Goal: Transaction & Acquisition: Purchase product/service

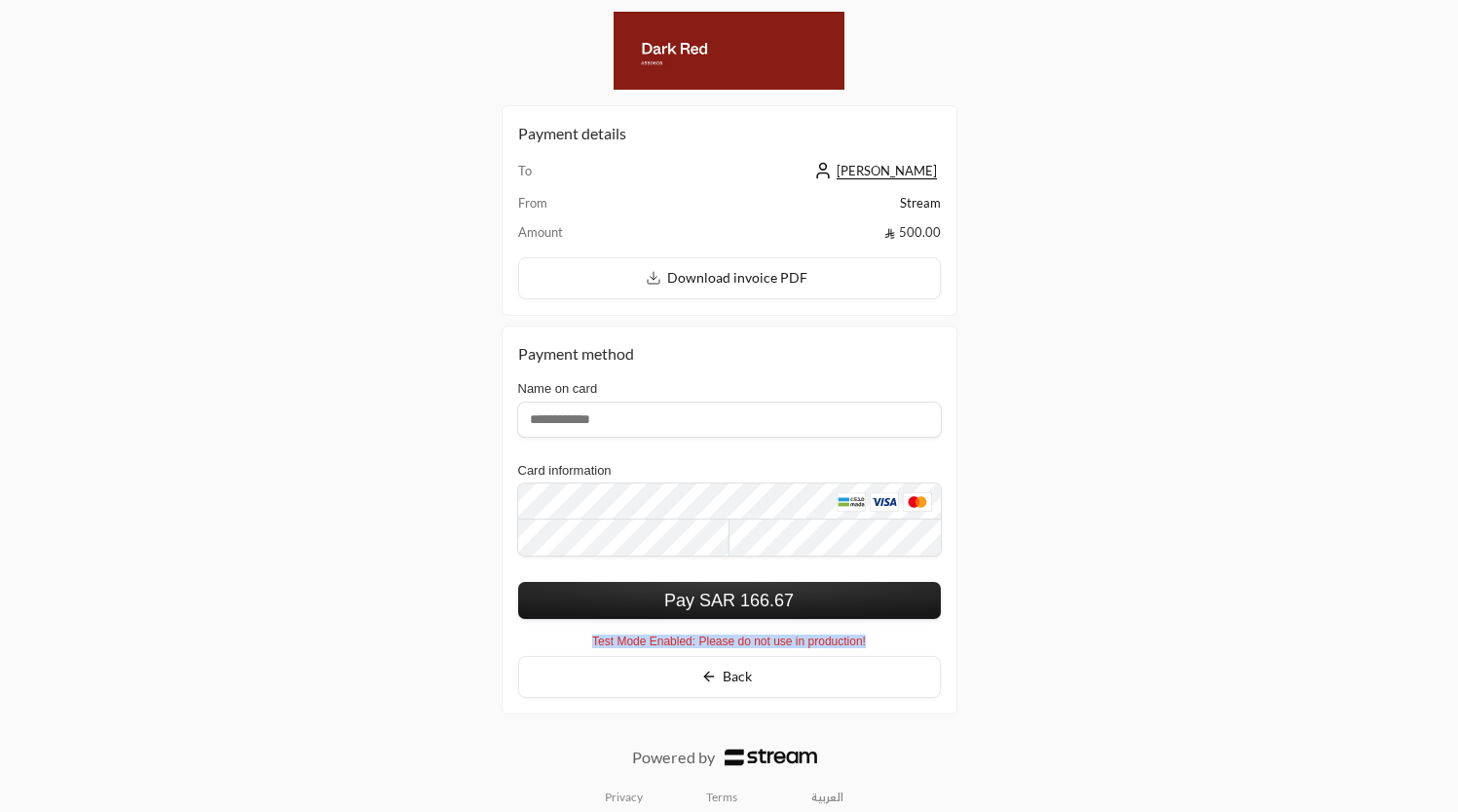
drag, startPoint x: 517, startPoint y: 347, endPoint x: 953, endPoint y: 662, distance: 537.9
click at [953, 662] on div "Payment method Name on card Required Card information Required Pay SAR 166.67 P…" at bounding box center [729, 518] width 456 height 388
click at [588, 180] on td "To" at bounding box center [573, 177] width 110 height 32
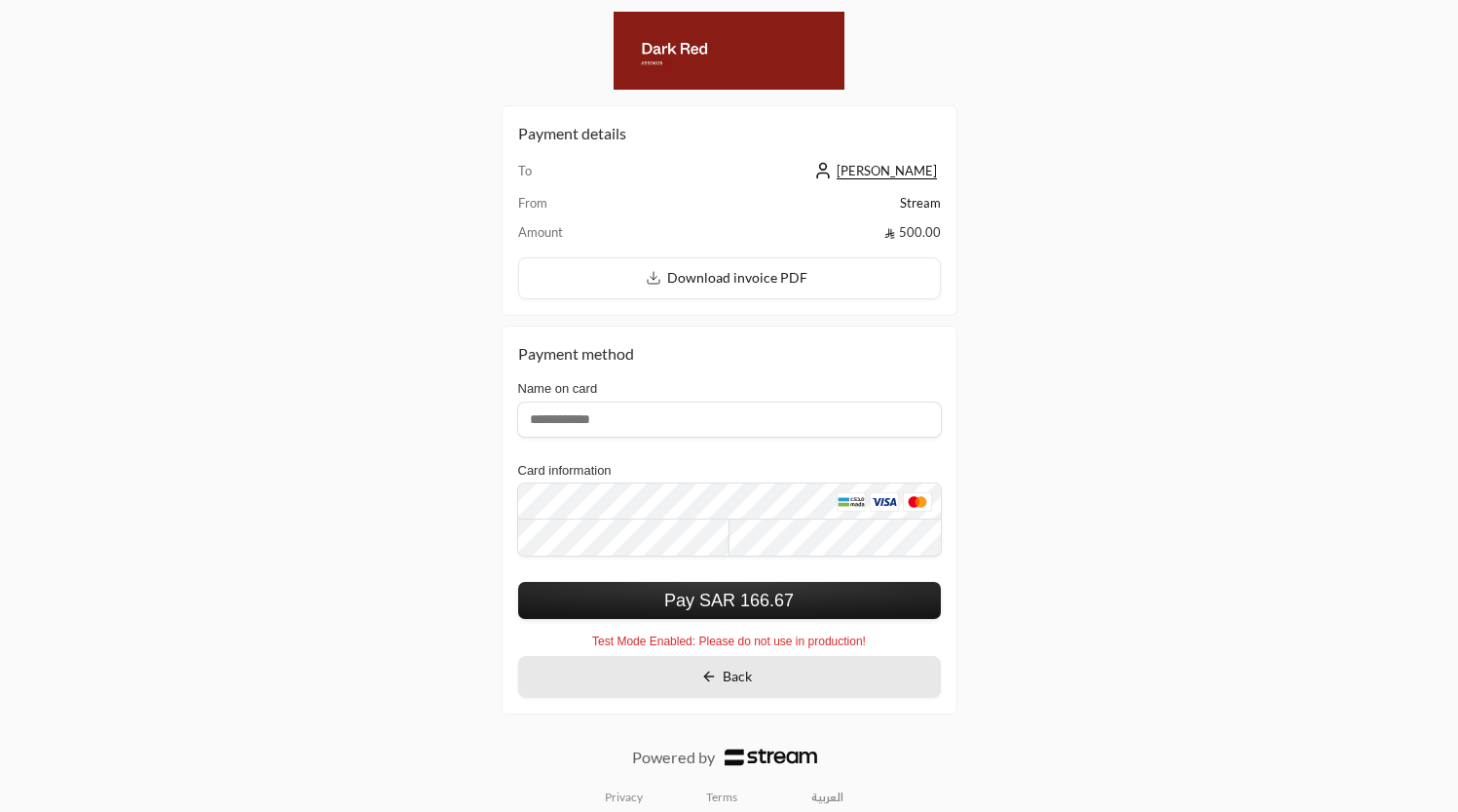
click at [749, 684] on span "Back" at bounding box center [737, 676] width 29 height 17
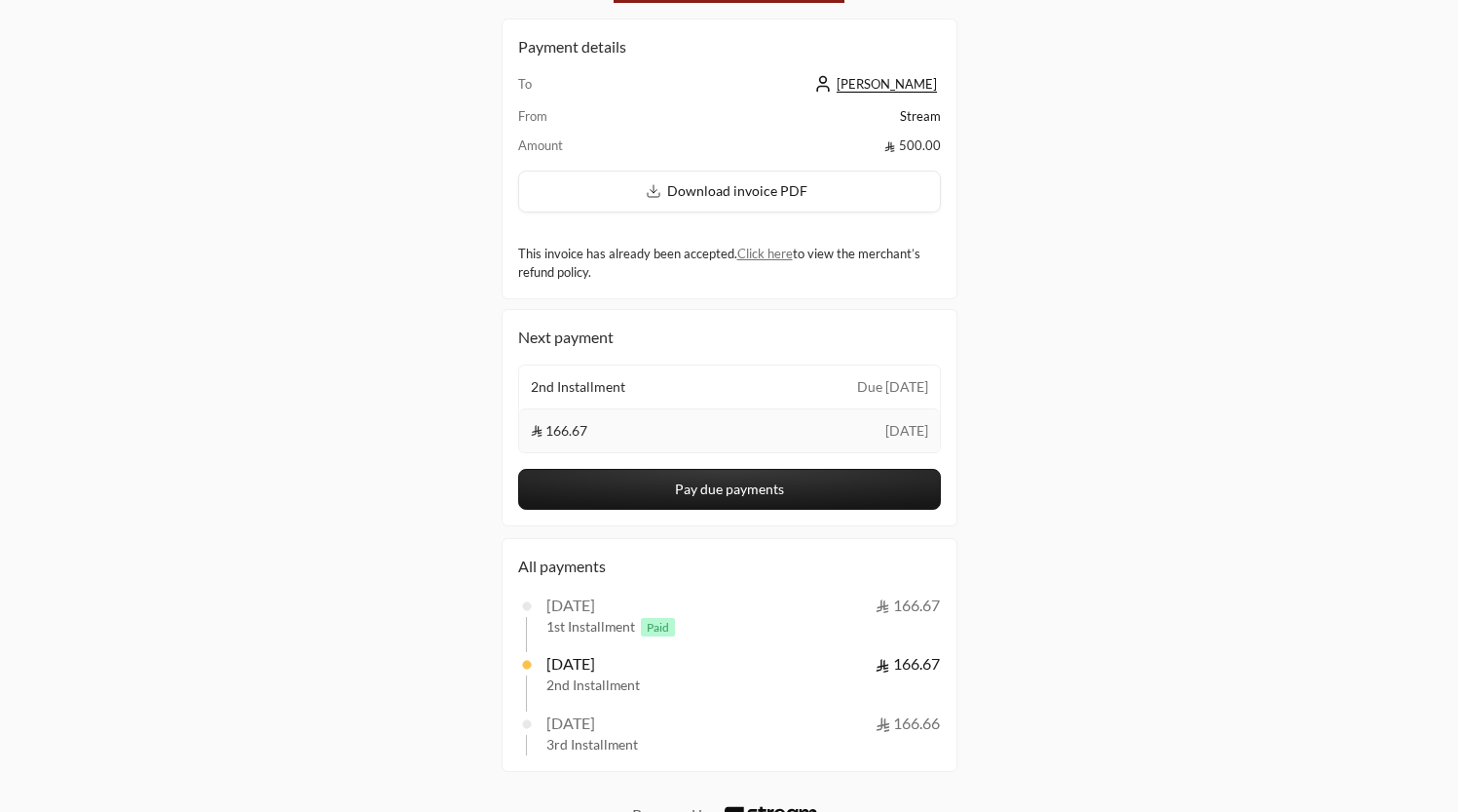
scroll to position [78, 0]
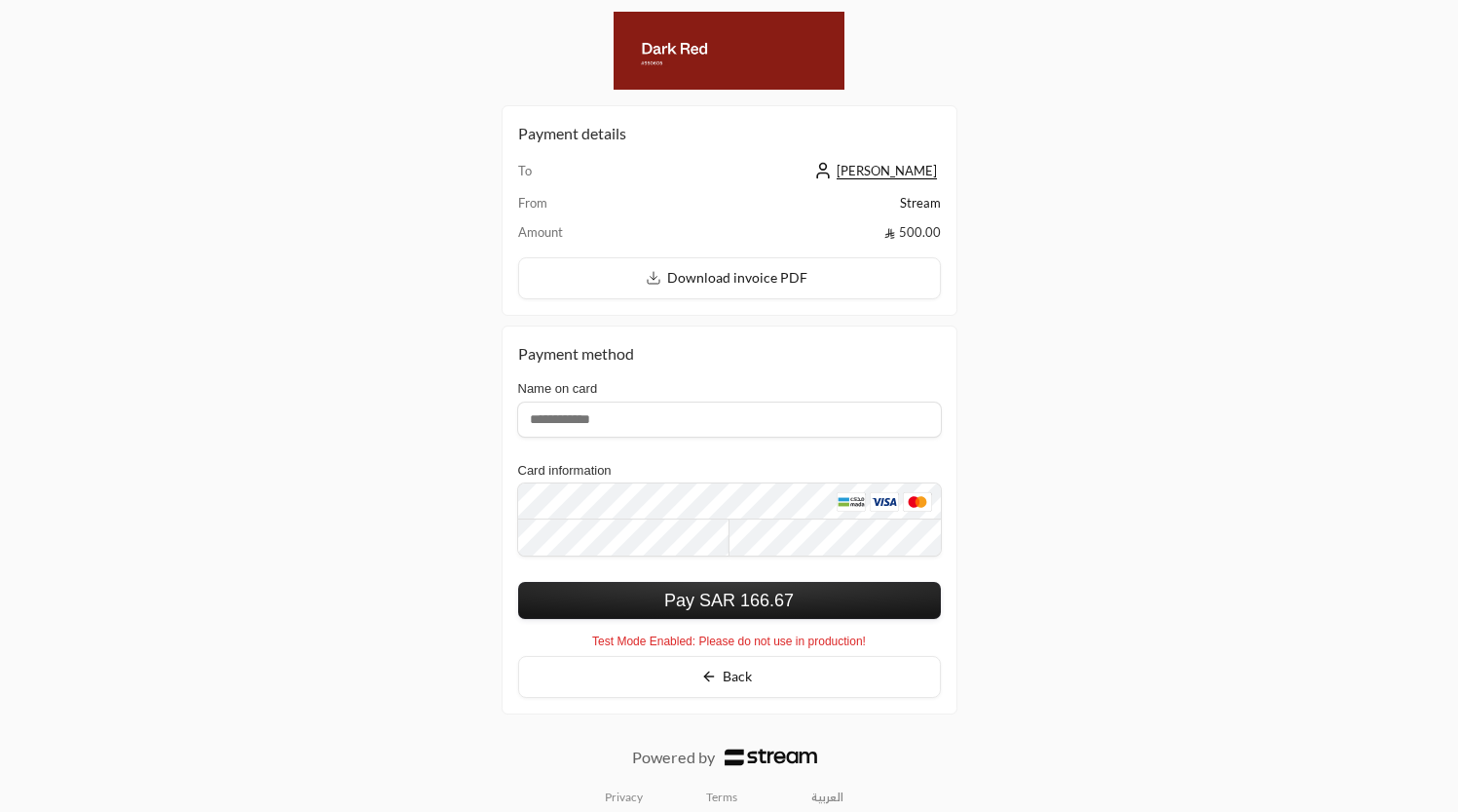
scroll to position [78, 0]
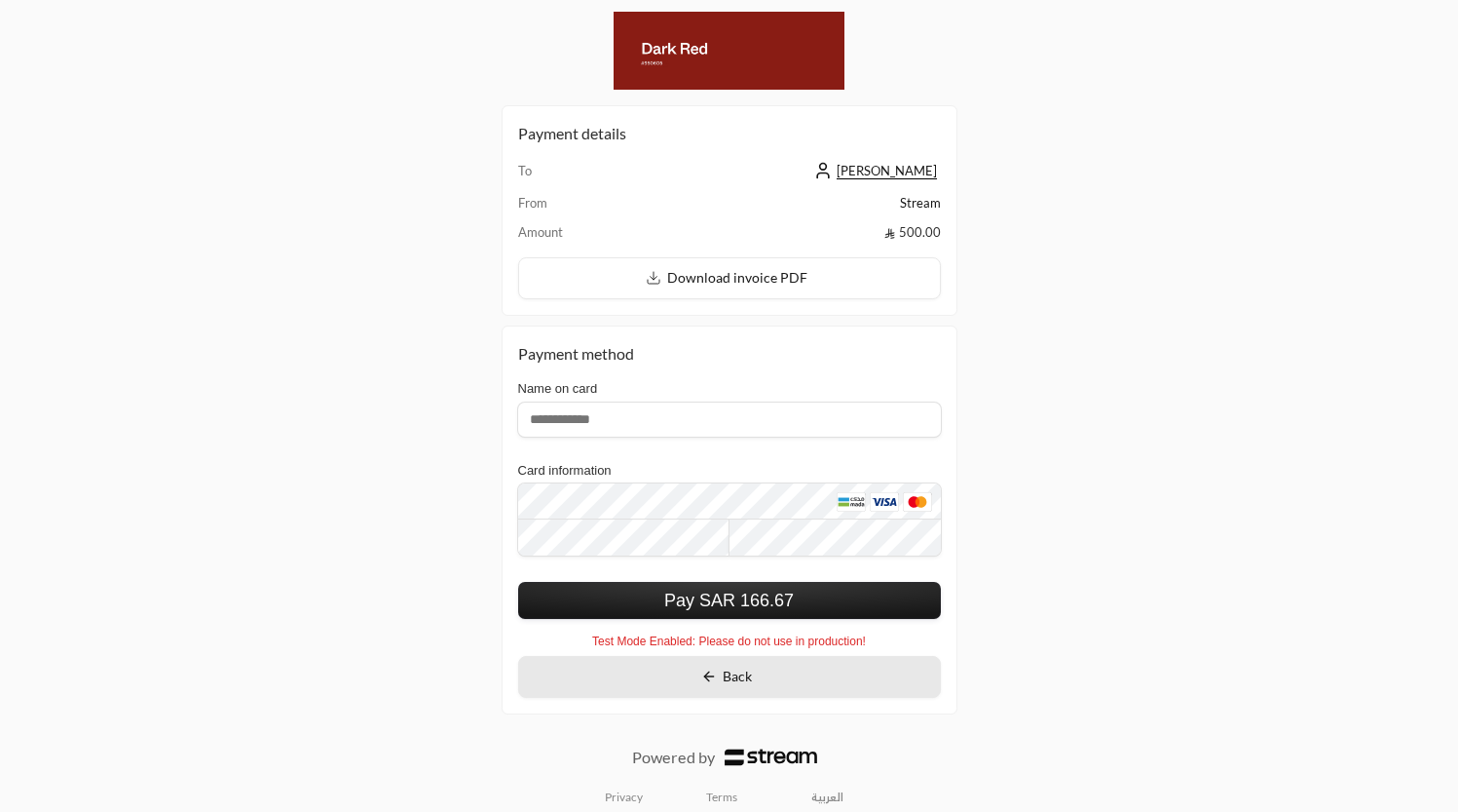
click at [742, 679] on span "Back" at bounding box center [737, 676] width 29 height 17
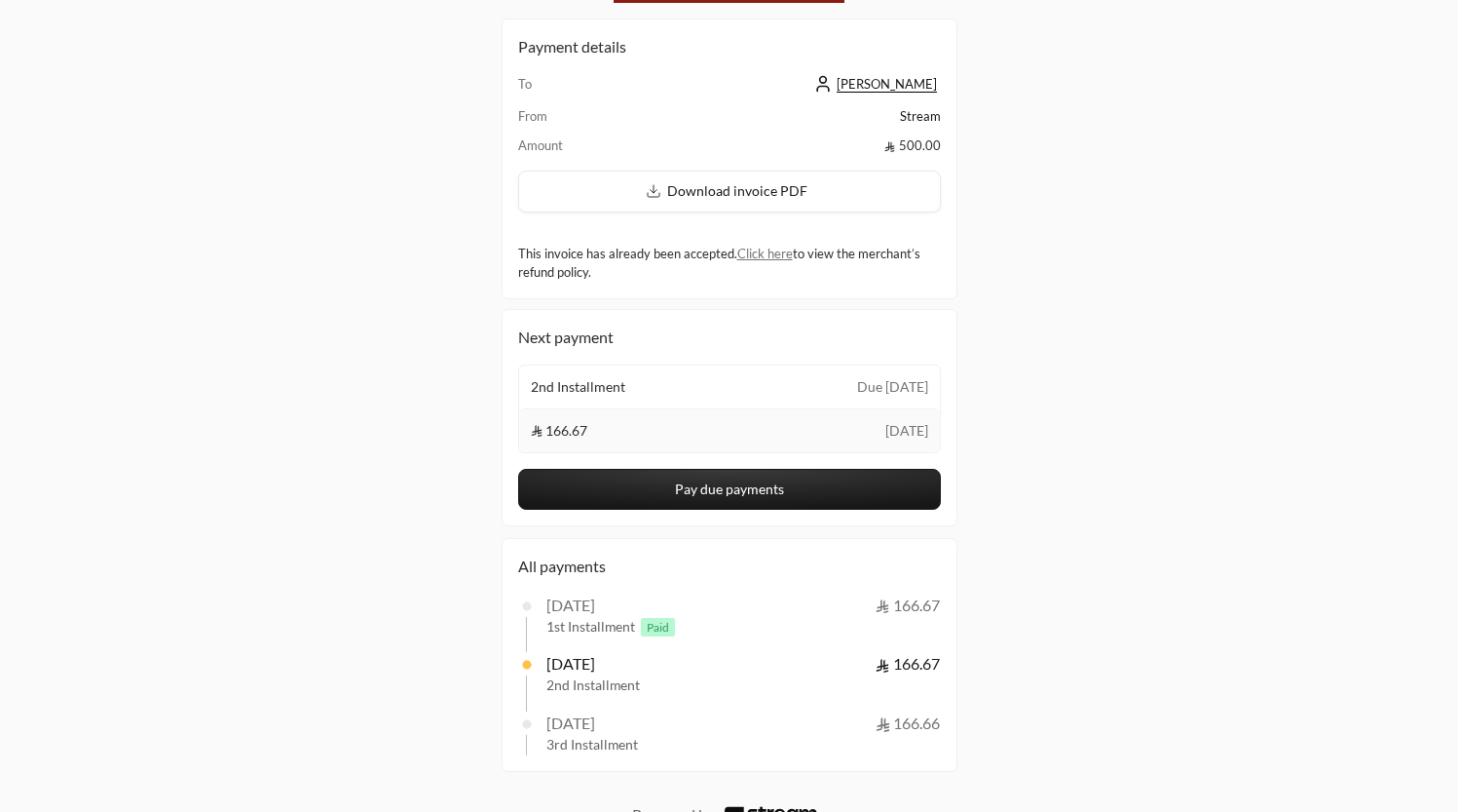
scroll to position [163, 0]
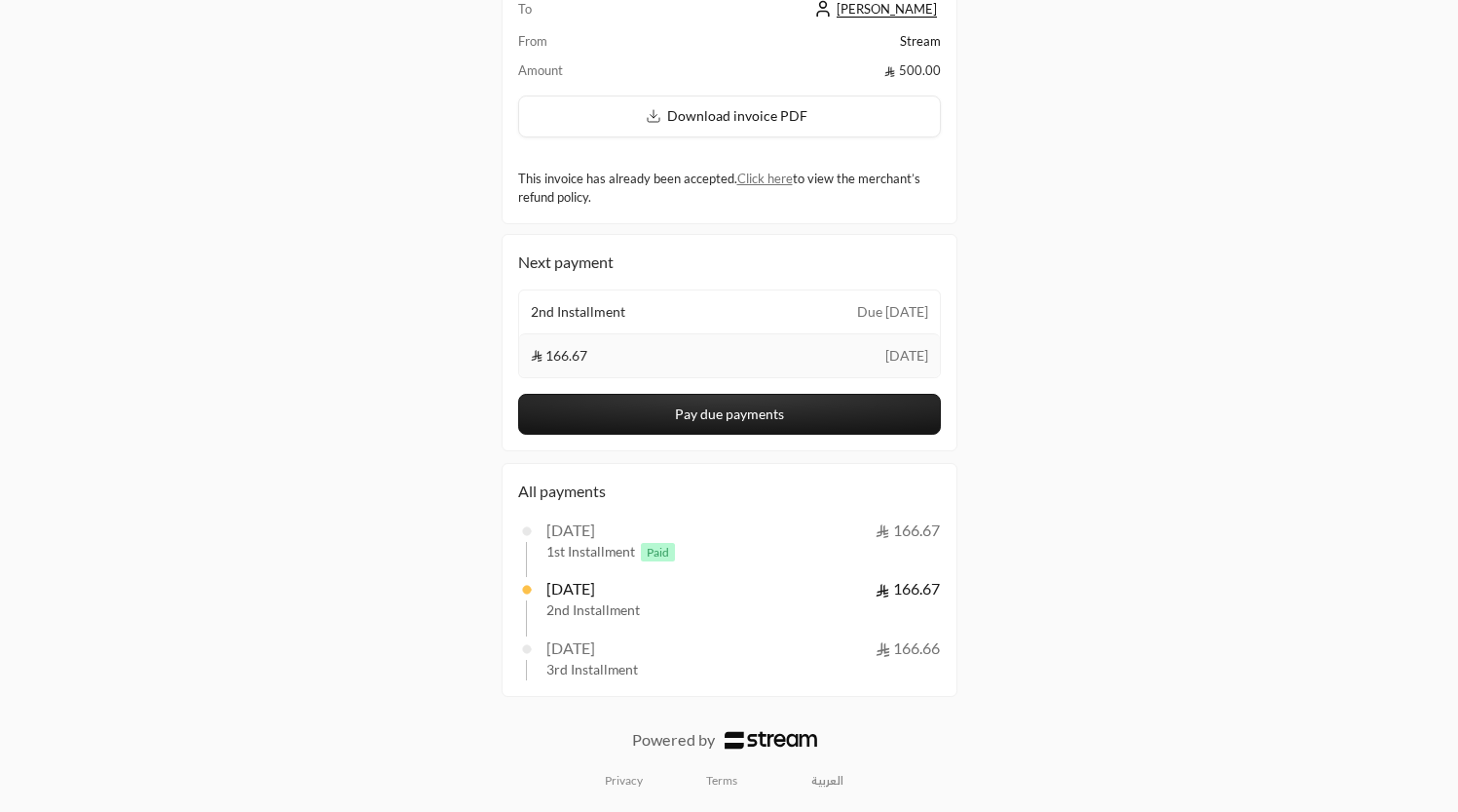
click at [640, 333] on div "166.67 12 Sep" at bounding box center [729, 354] width 421 height 44
click at [124, 84] on div "Payment details To Abdulelah Alem From Stream Amount 500.00 Download invoice PD…" at bounding box center [729, 324] width 1458 height 973
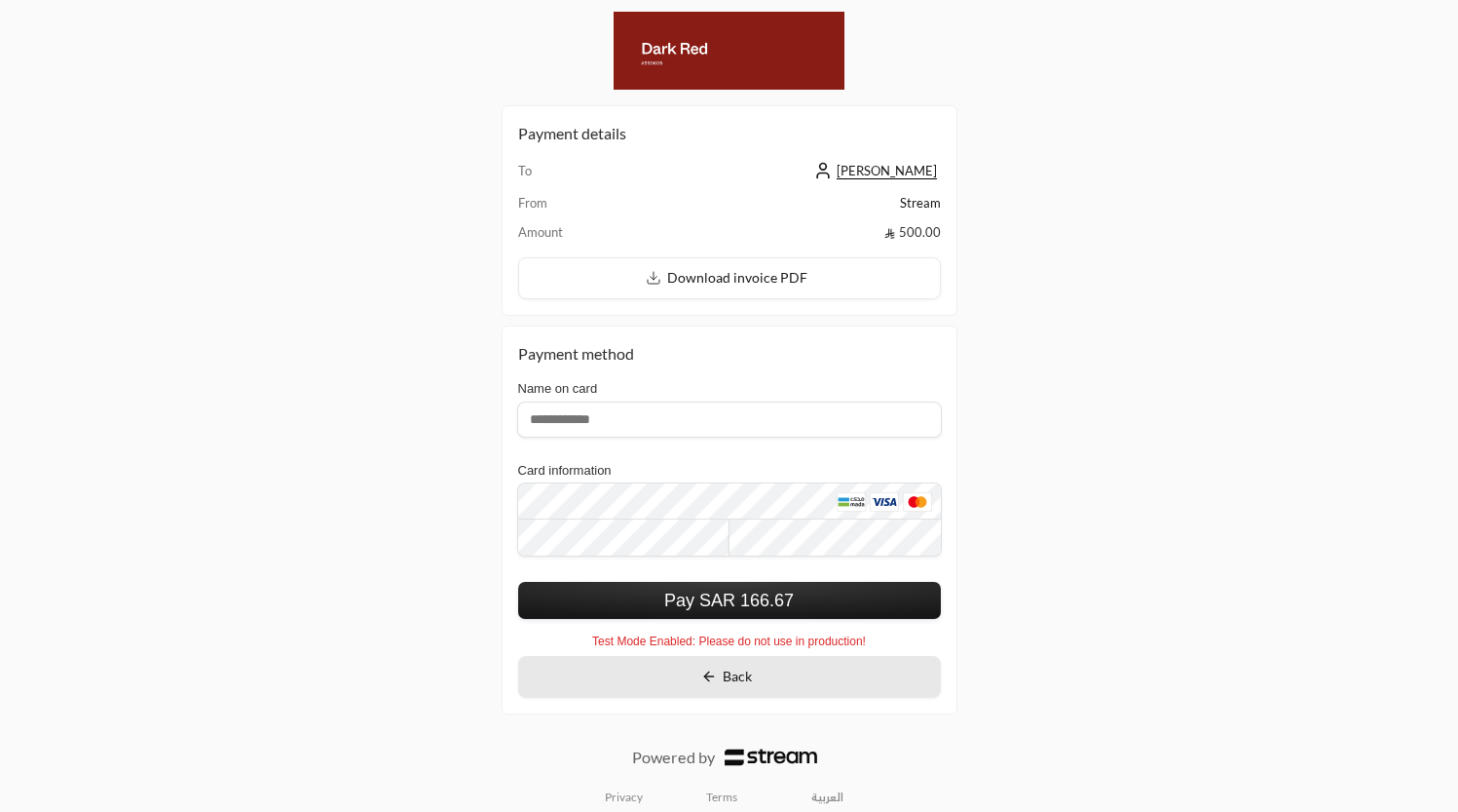
click at [838, 684] on button "Back" at bounding box center [729, 677] width 423 height 42
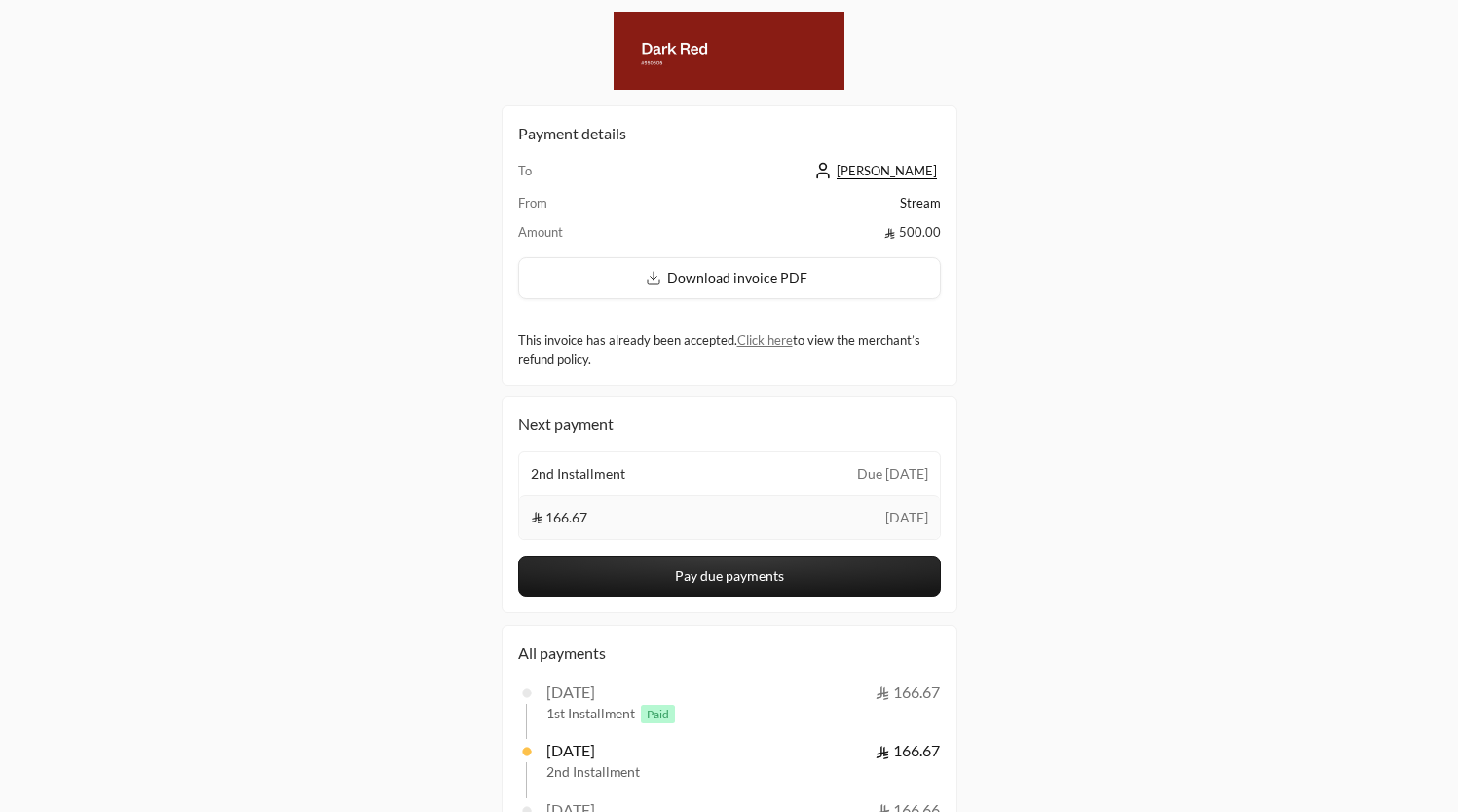
click at [813, 681] on div "13/08/2025 166.67" at bounding box center [744, 692] width 395 height 24
click at [1337, 400] on div "Payment details To Abdulelah Alem From Stream Amount 500.00 Download invoice PD…" at bounding box center [729, 486] width 1458 height 973
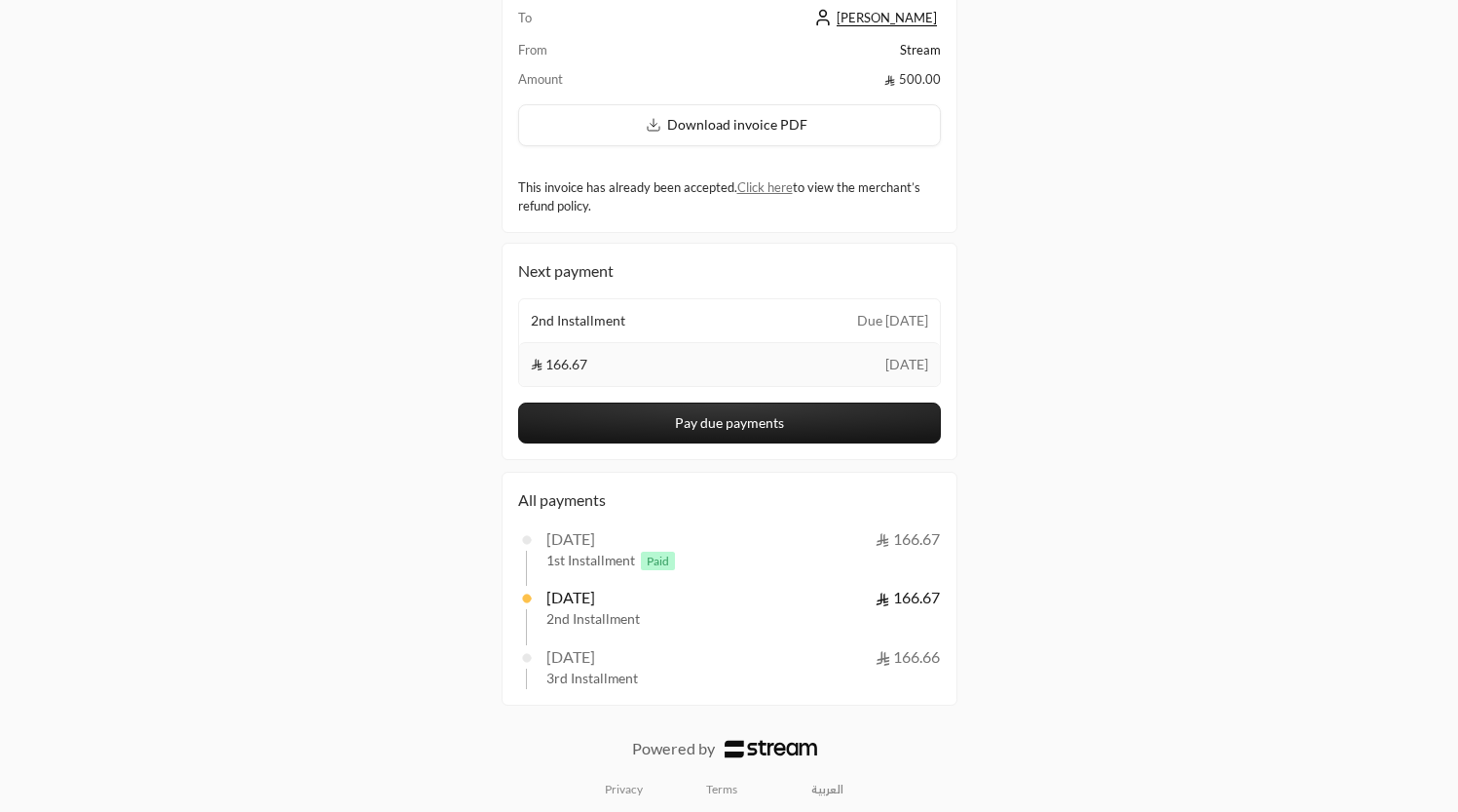
scroll to position [163, 0]
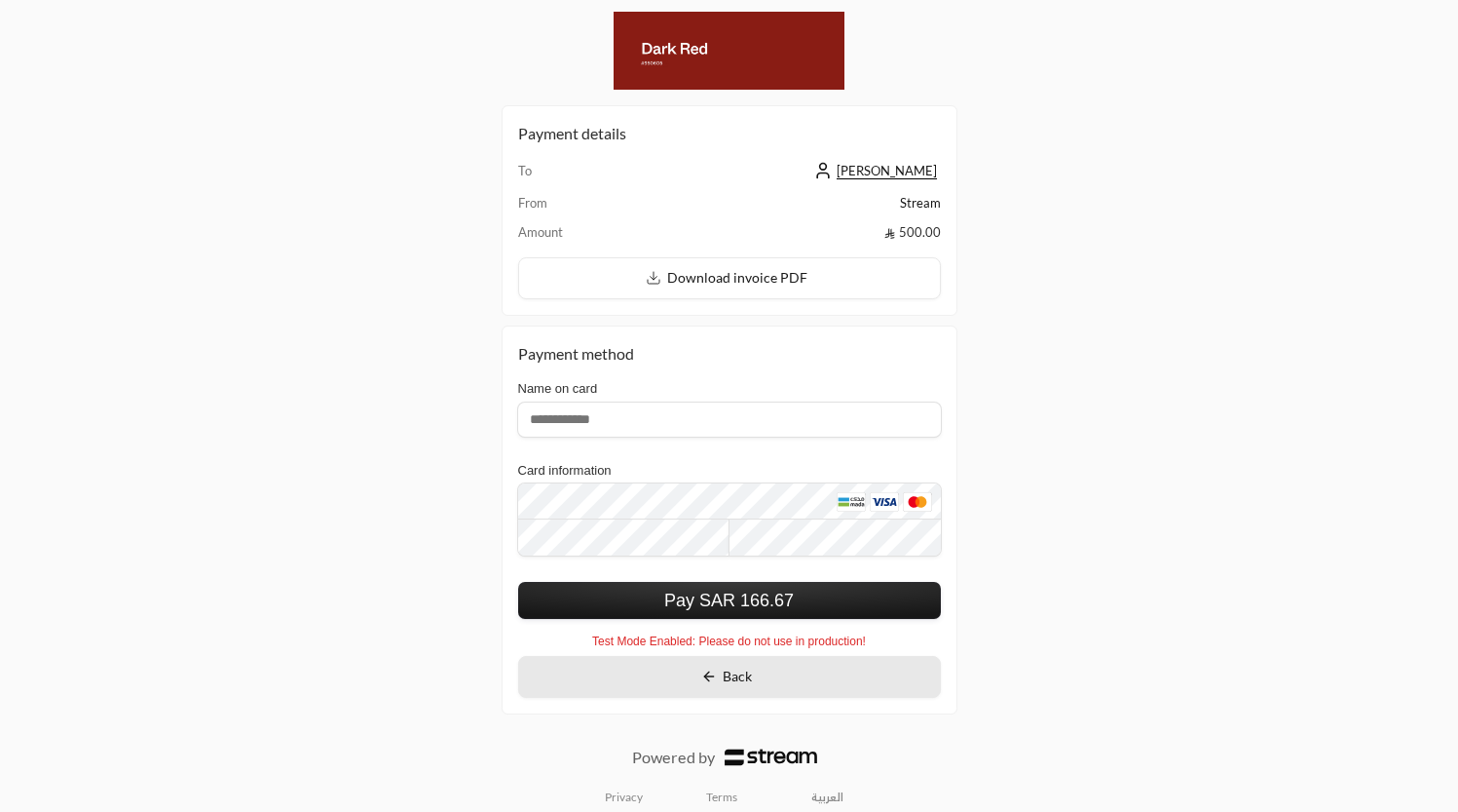
click at [718, 677] on button "Back" at bounding box center [729, 677] width 423 height 42
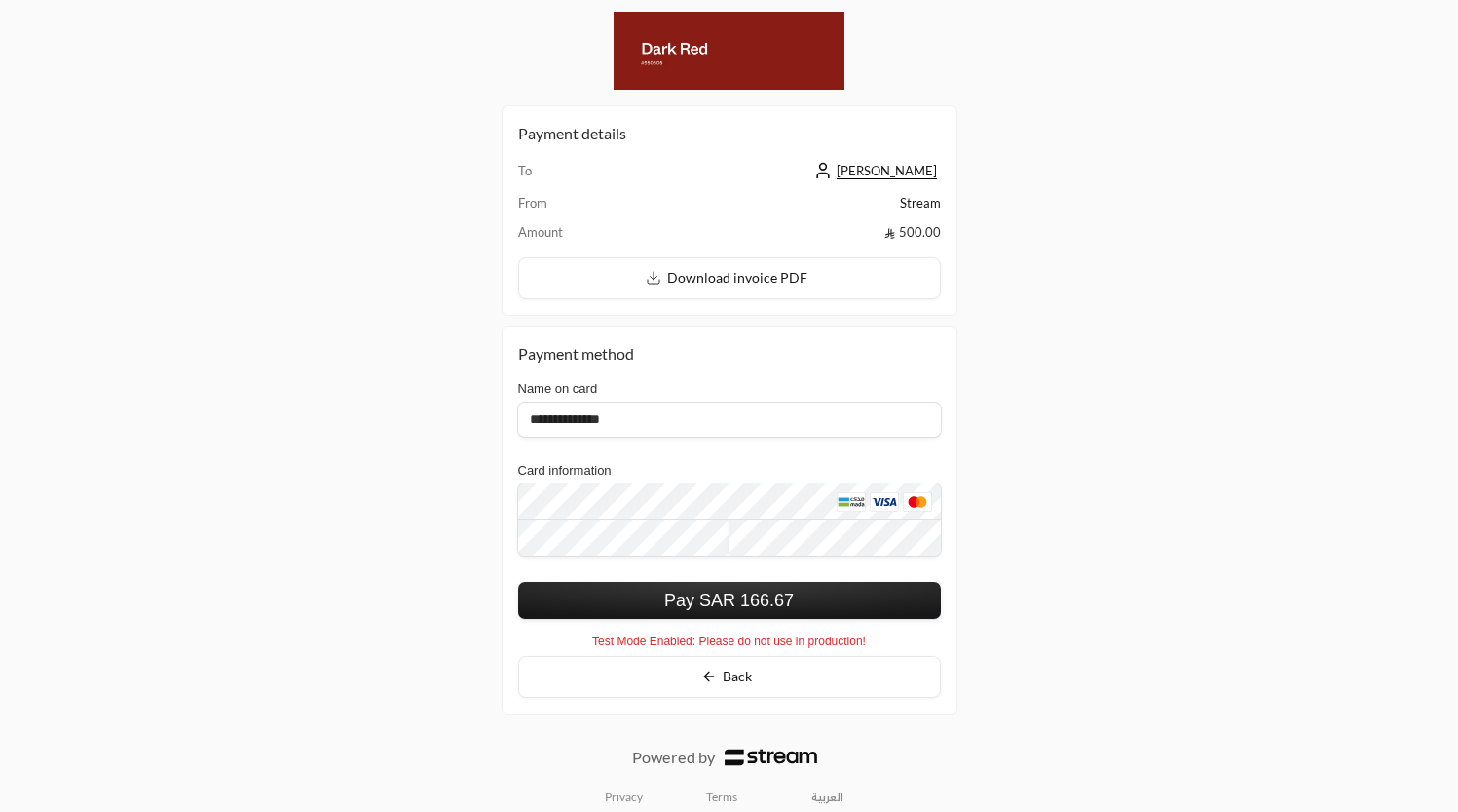
type input "**********"
click at [601, 594] on button "Pay SAR 166.67" at bounding box center [729, 600] width 423 height 37
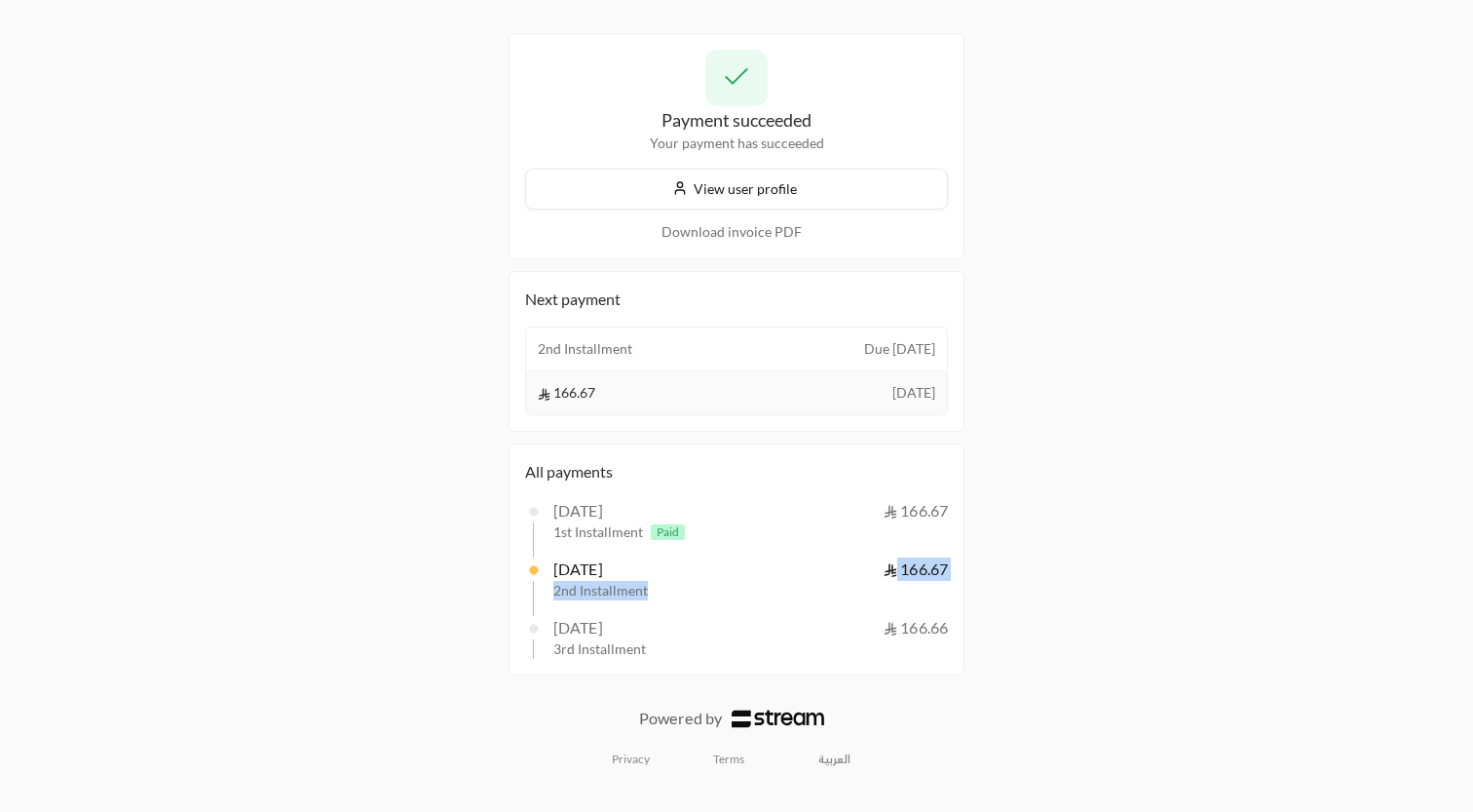
drag, startPoint x: 573, startPoint y: 516, endPoint x: 659, endPoint y: 587, distance: 111.5
click at [659, 587] on div "13/08/2025 166.67 1st Installment Paid 12/09/2025 166.67 2nd Installment 12/10/…" at bounding box center [736, 578] width 423 height 160
click at [659, 587] on div "2nd Installment" at bounding box center [747, 590] width 387 height 20
drag, startPoint x: 670, startPoint y: 587, endPoint x: 512, endPoint y: 568, distance: 159.1
click at [512, 568] on div "All payments 13/08/2025 166.67 1st Installment Paid 12/09/2025 166.67 2nd Insta…" at bounding box center [736, 559] width 456 height 232
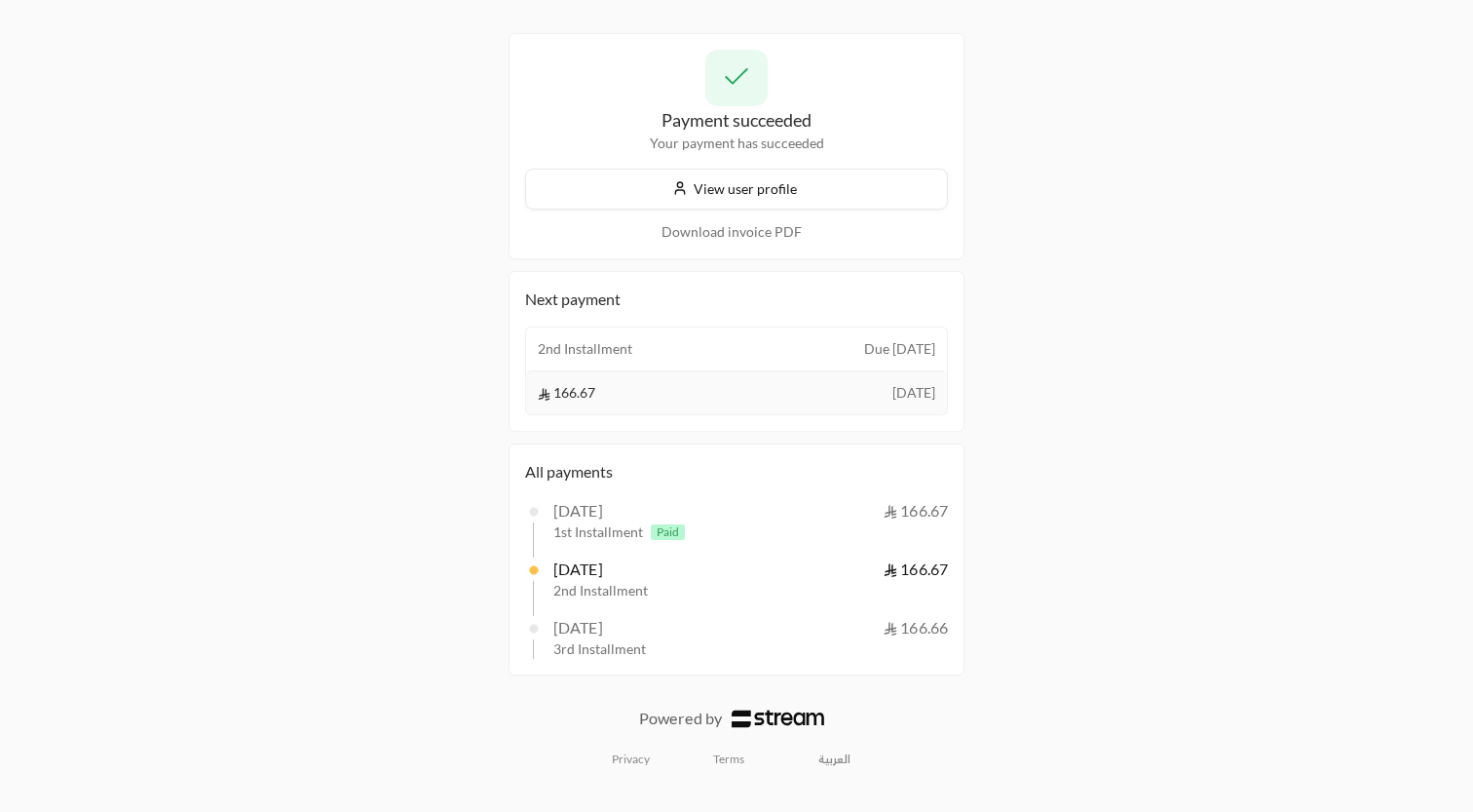
click at [512, 568] on div "All payments 13/08/2025 166.67 1st Installment Paid 12/09/2025 166.67 2nd Insta…" at bounding box center [736, 559] width 456 height 232
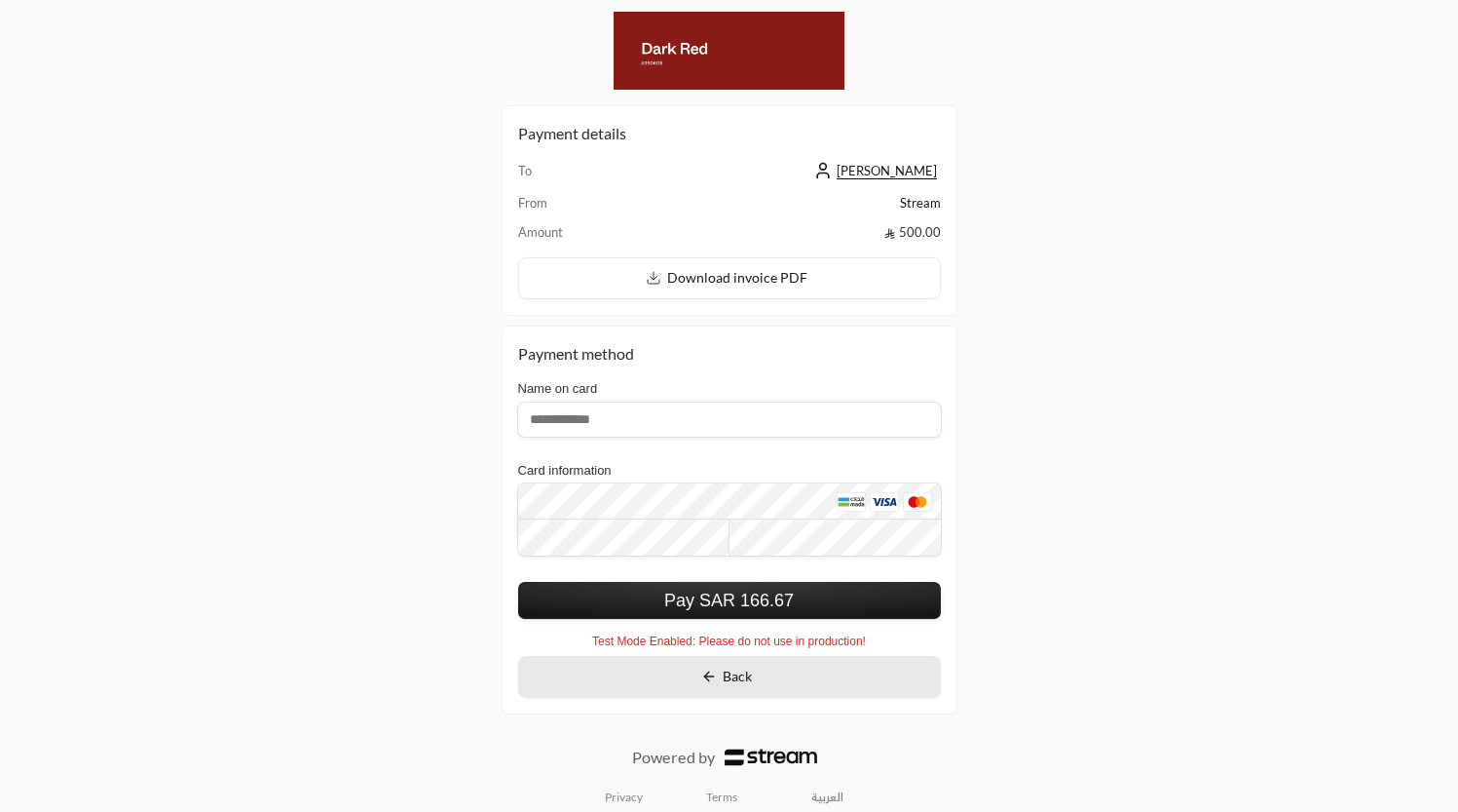
click at [716, 680] on icon at bounding box center [709, 677] width 16 height 16
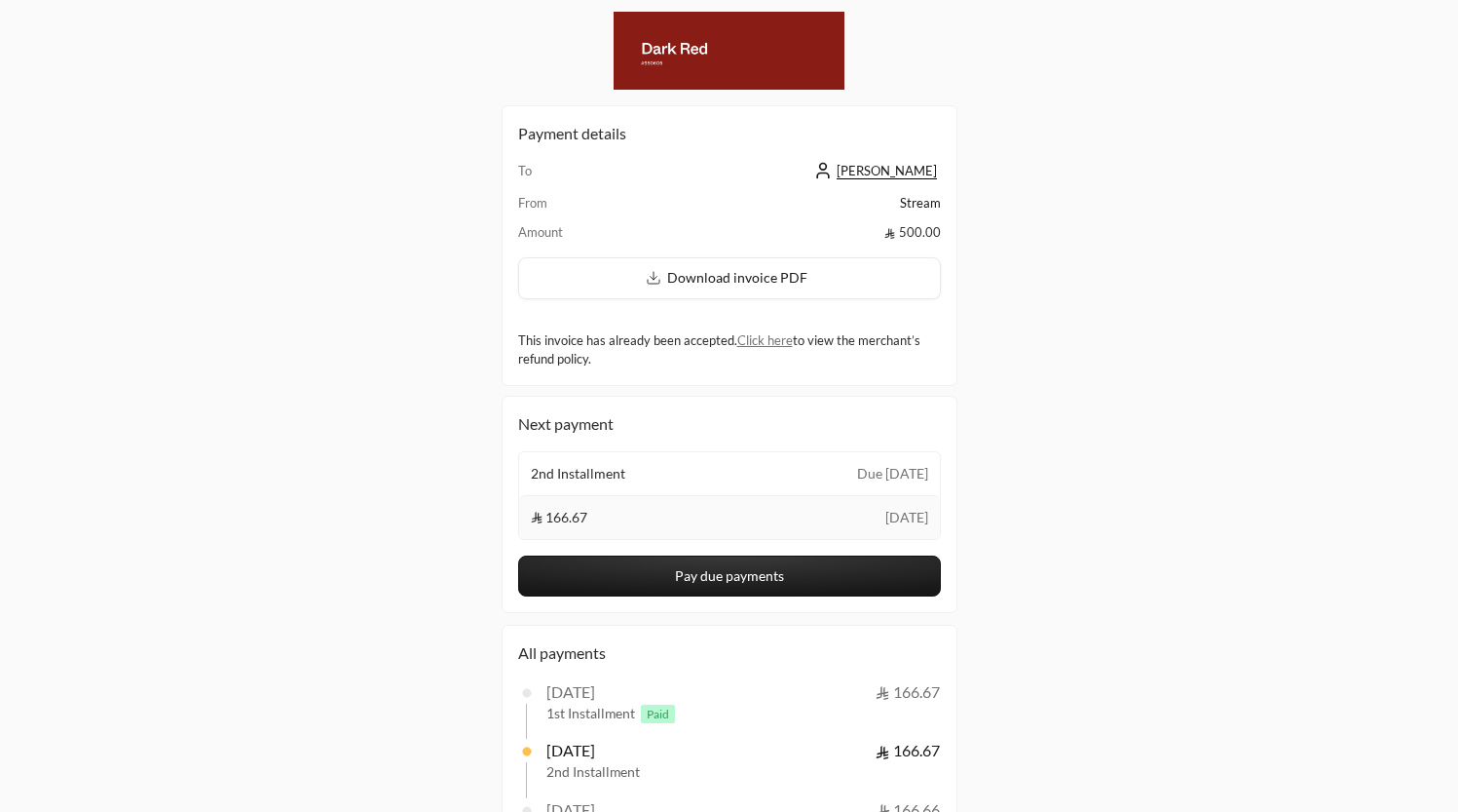
click at [711, 578] on button "Pay due payments" at bounding box center [729, 576] width 423 height 41
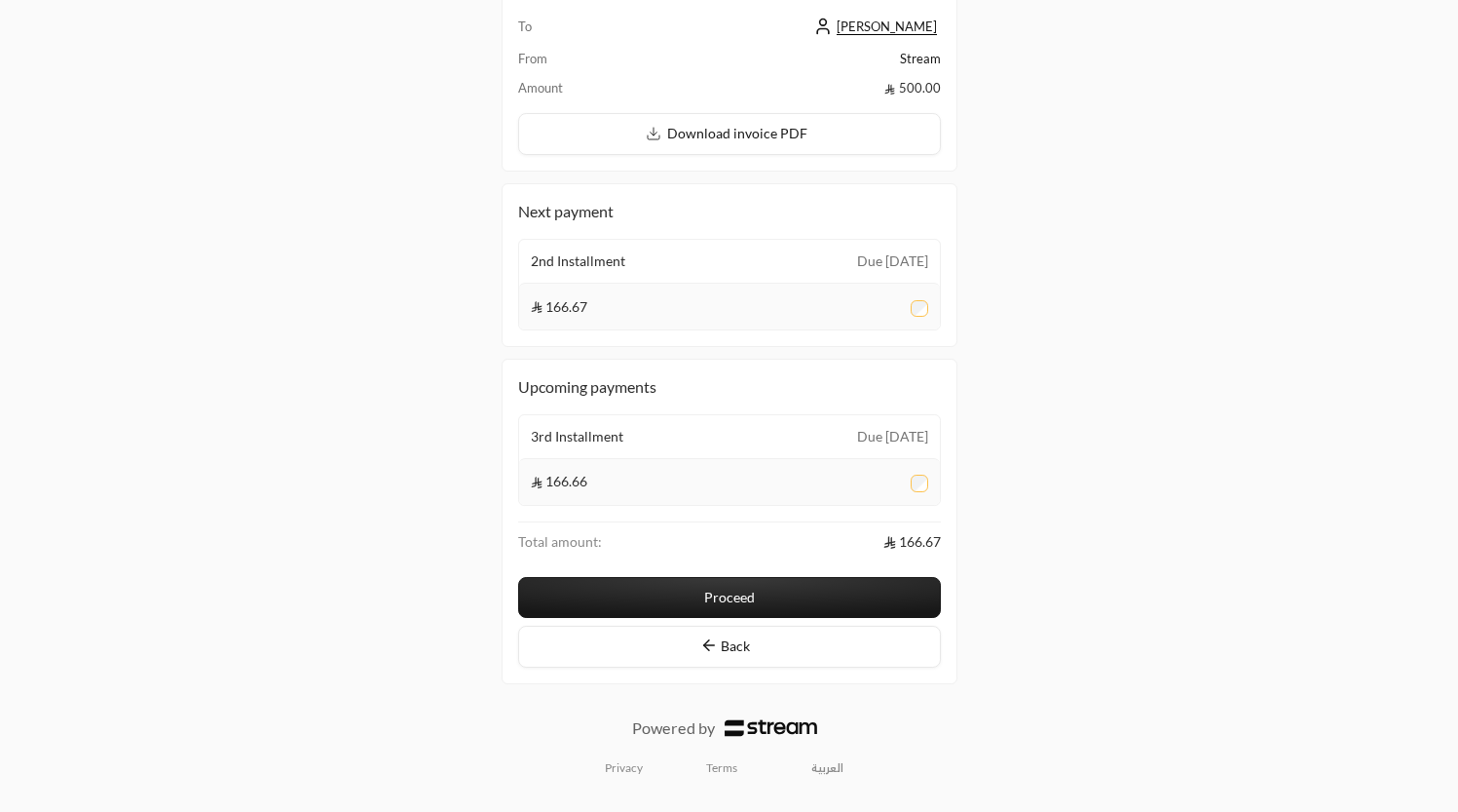
scroll to position [146, 0]
click at [830, 596] on button "Proceed" at bounding box center [729, 596] width 423 height 41
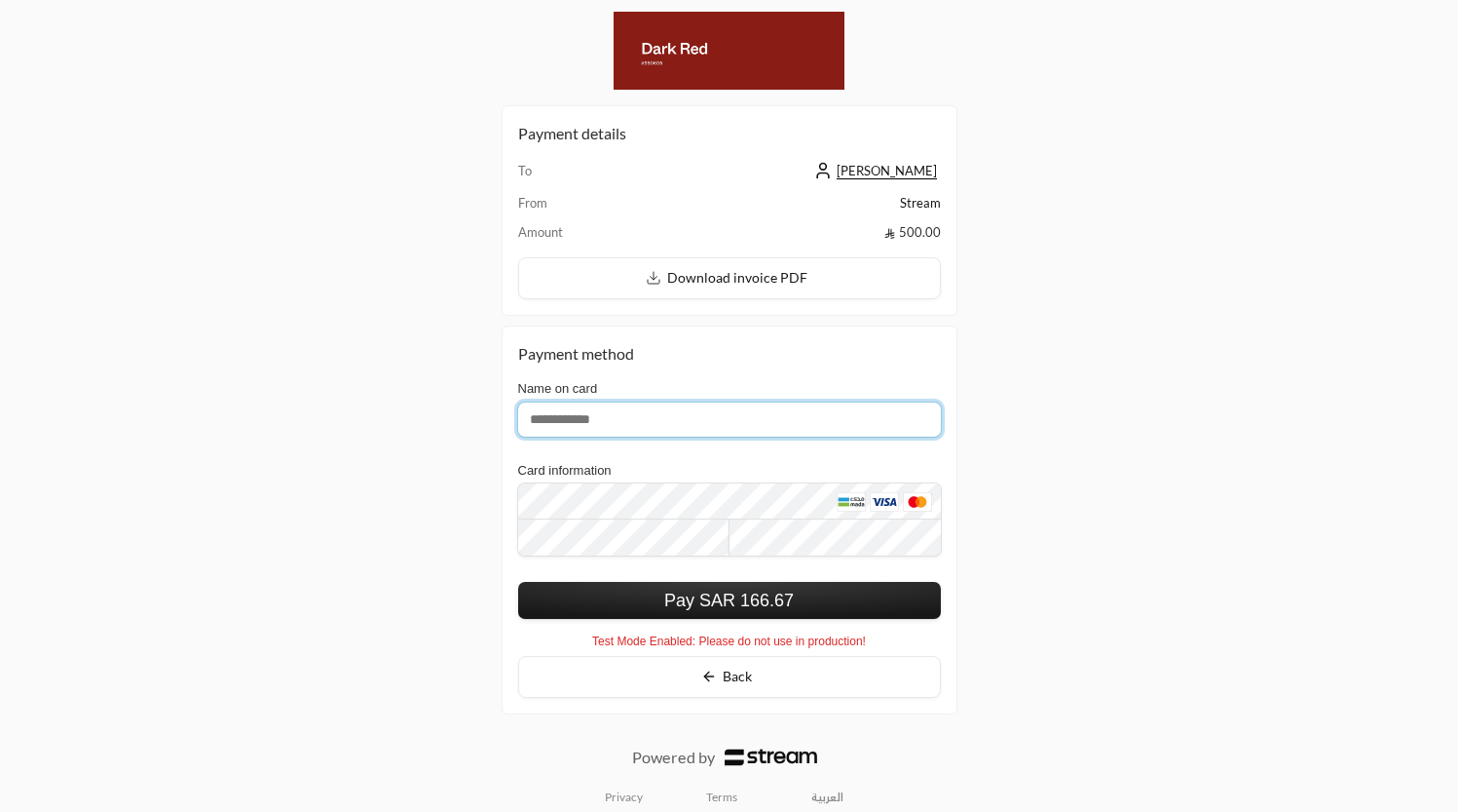
click at [656, 433] on input "Name on card" at bounding box center [729, 419] width 423 height 34
type input "**********"
click at [709, 601] on button "Pay SAR 166.67" at bounding box center [729, 600] width 423 height 37
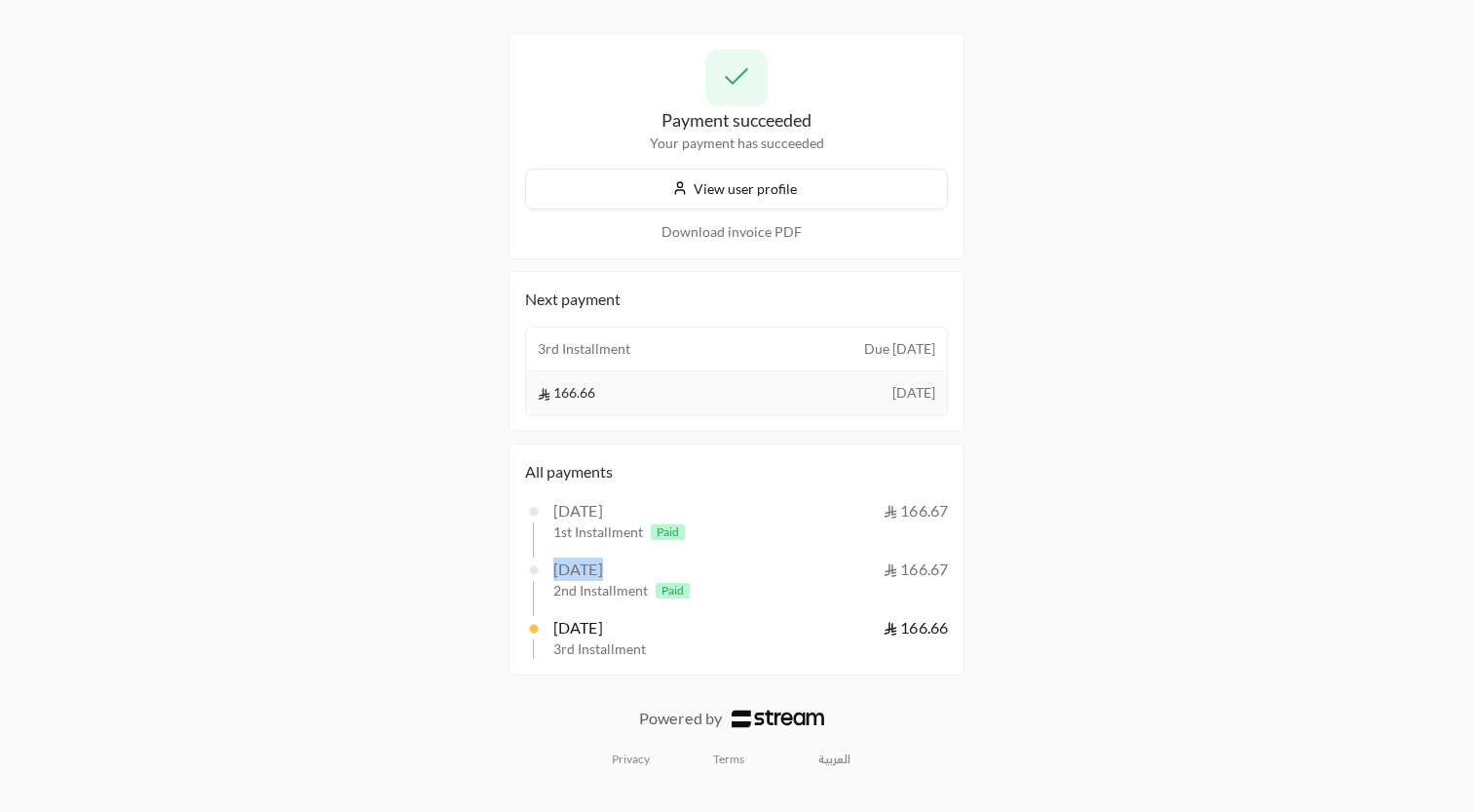
drag, startPoint x: 646, startPoint y: 593, endPoint x: 554, endPoint y: 571, distance: 94.6
click at [554, 571] on div "[DATE] 166.67 1st Installment Paid [DATE] 166.67 2nd Installment Paid [DATE] 16…" at bounding box center [736, 578] width 423 height 160
click at [561, 573] on div "[DATE]" at bounding box center [578, 569] width 50 height 24
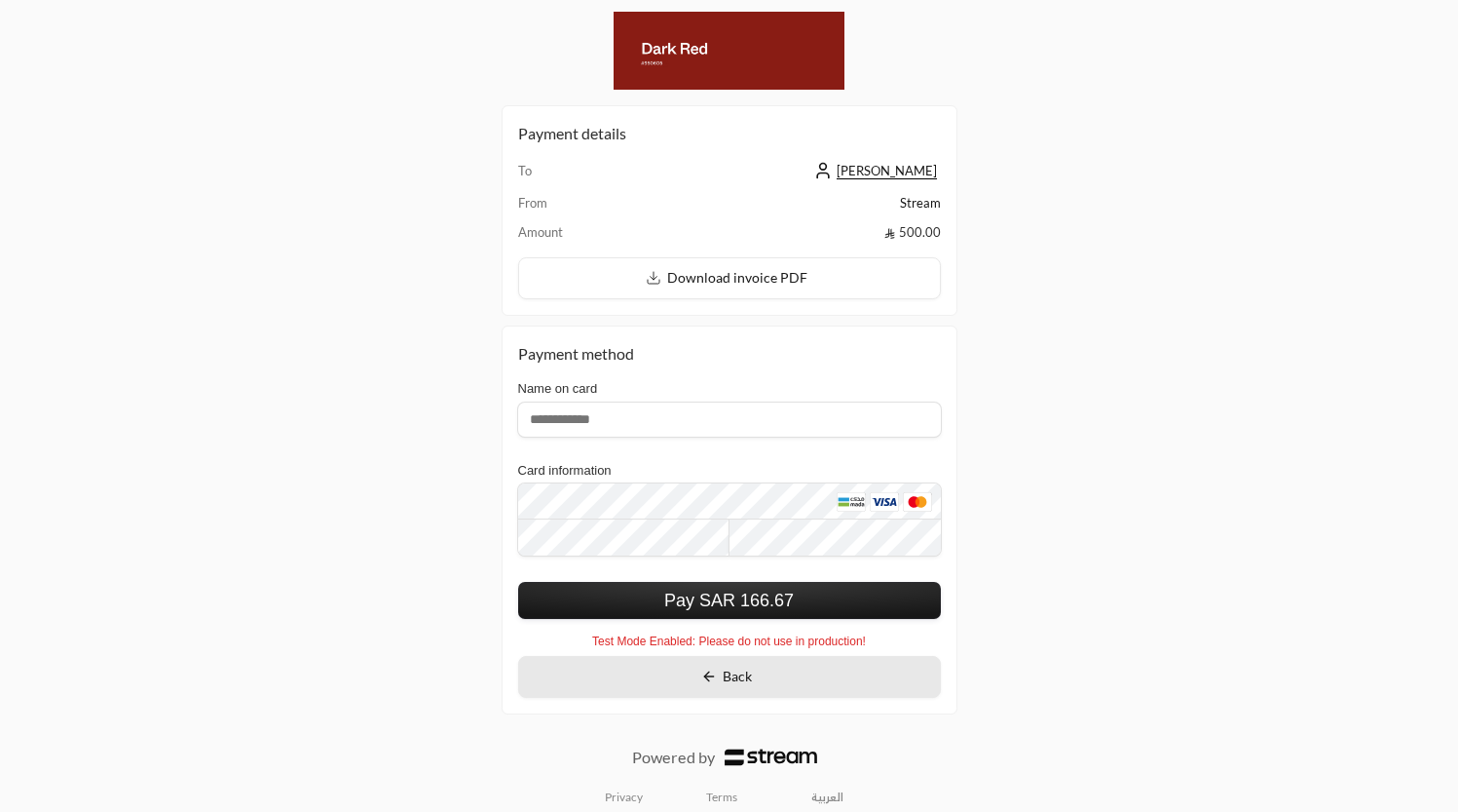
click at [761, 687] on button "Back" at bounding box center [729, 677] width 423 height 42
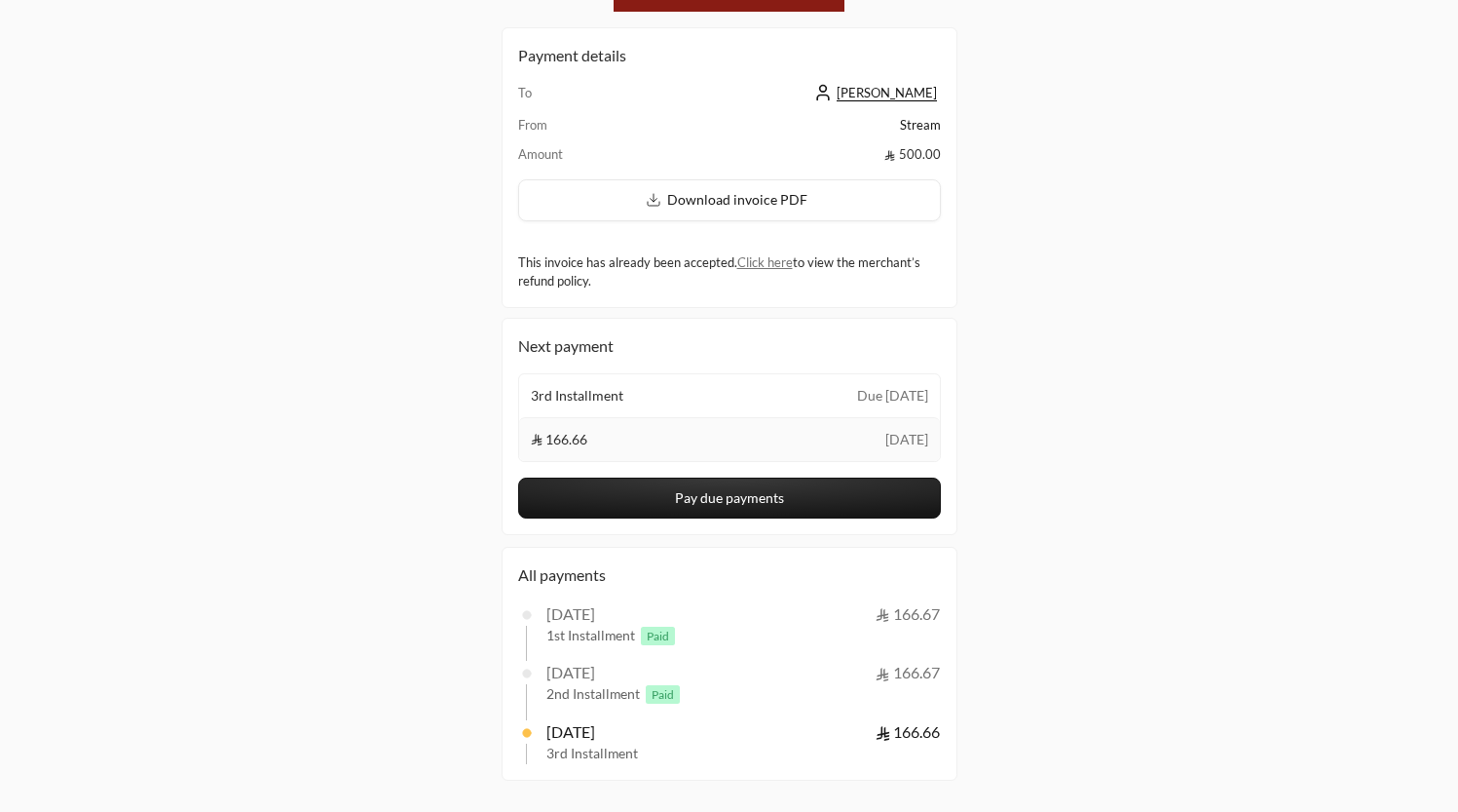
click at [783, 514] on button "Pay due payments" at bounding box center [729, 498] width 423 height 41
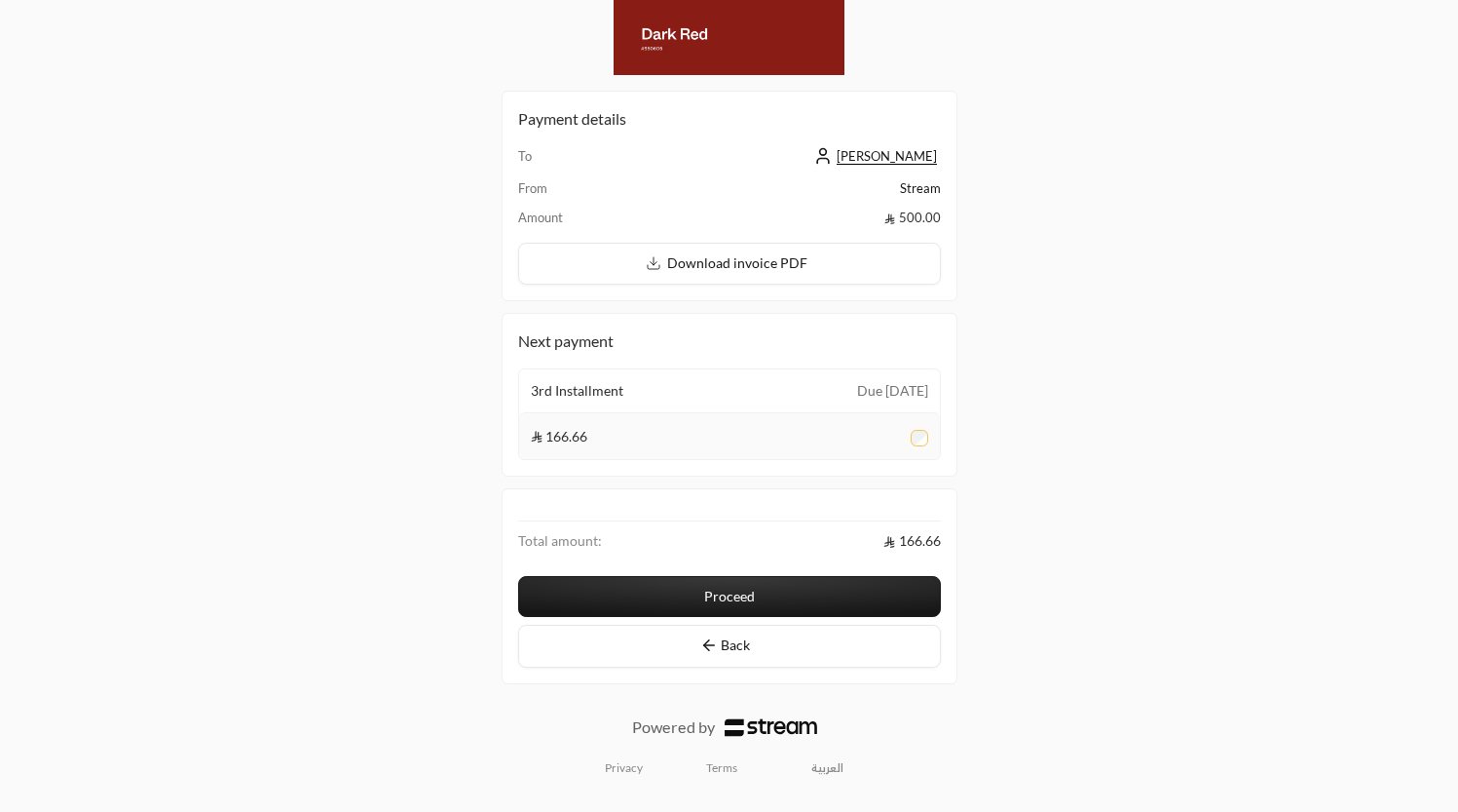
scroll to position [16, 0]
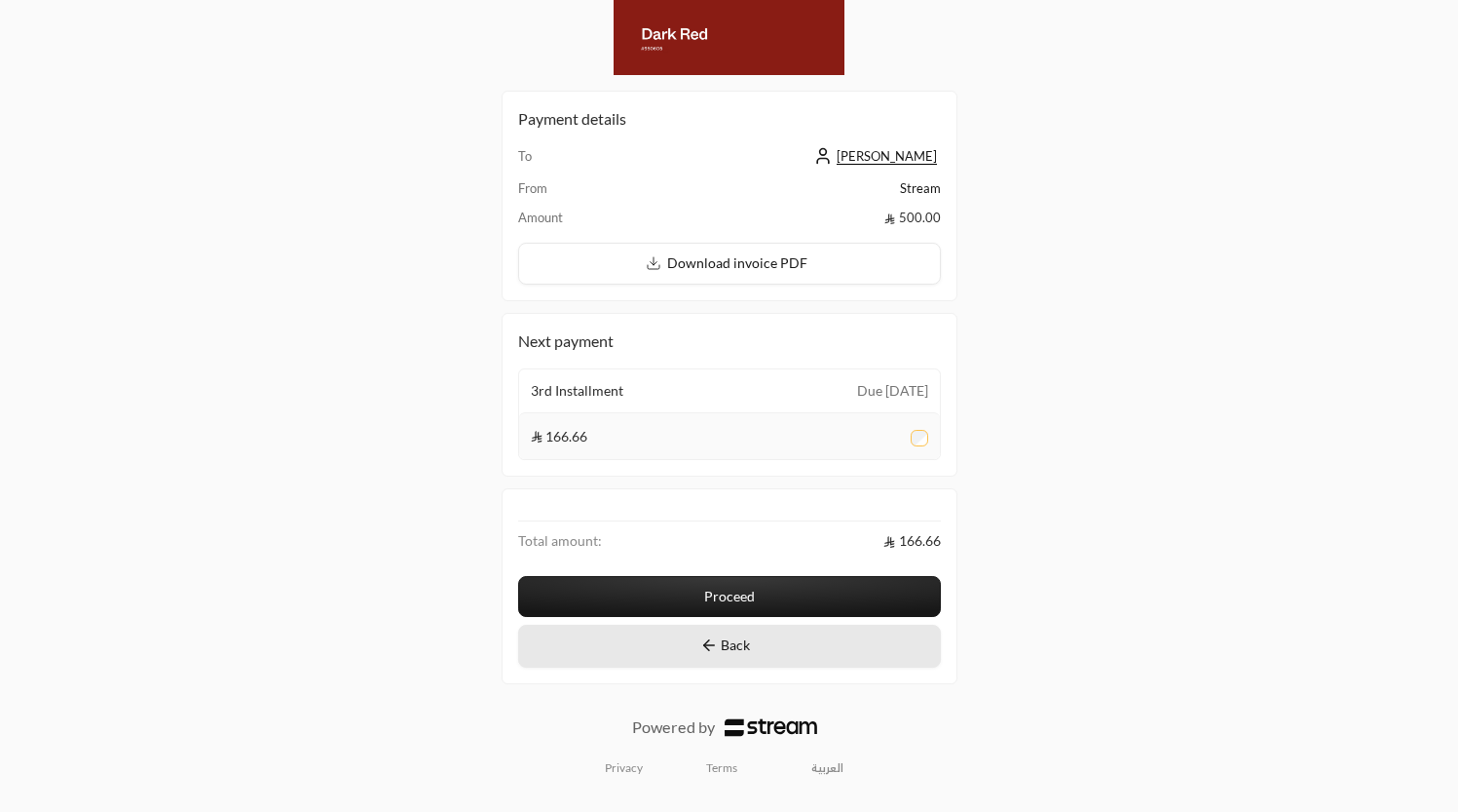
click at [751, 651] on button "Back" at bounding box center [729, 646] width 423 height 43
